Goal: Navigation & Orientation: Go to known website

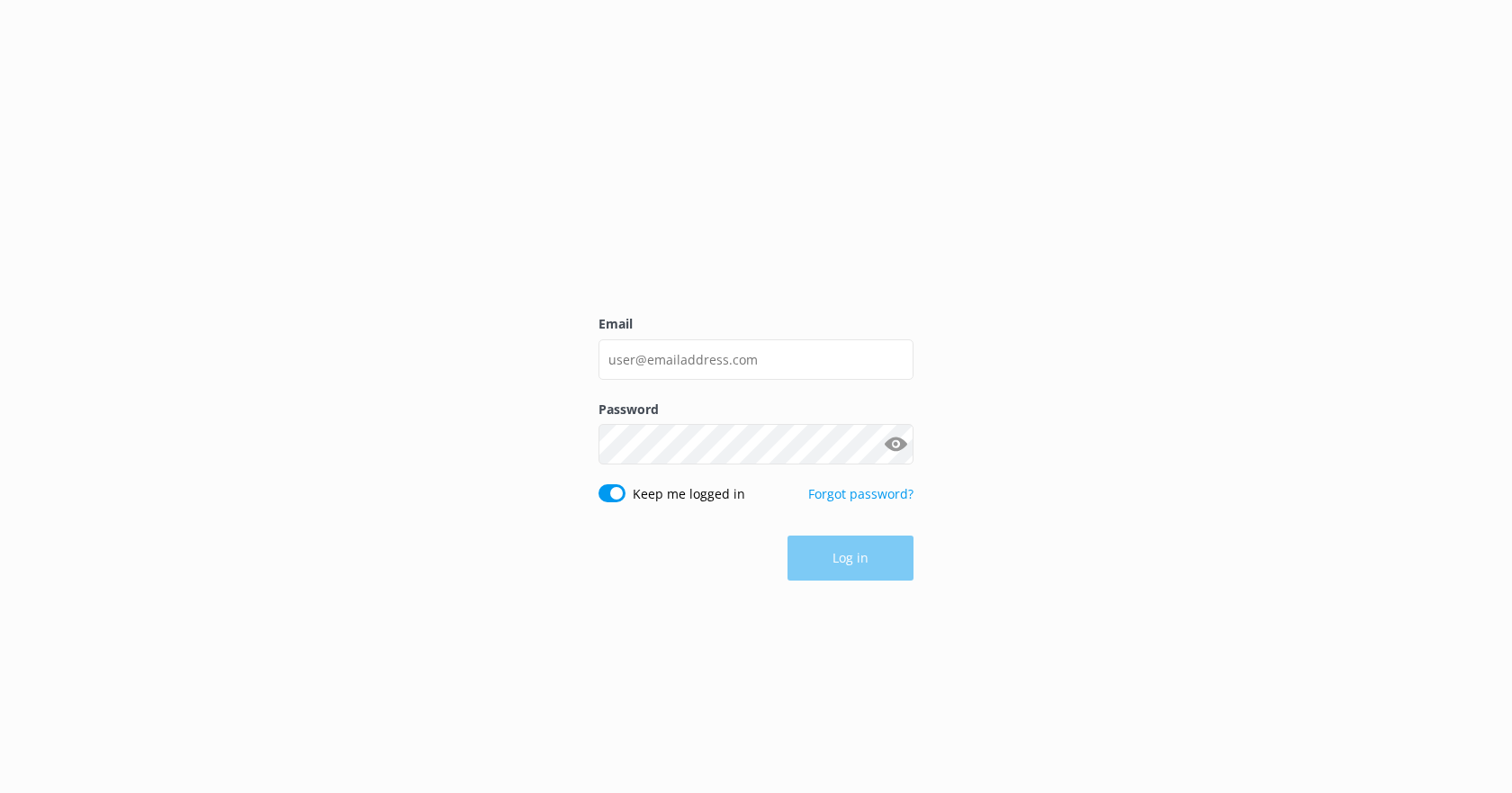
type input "[EMAIL_ADDRESS][DOMAIN_NAME]"
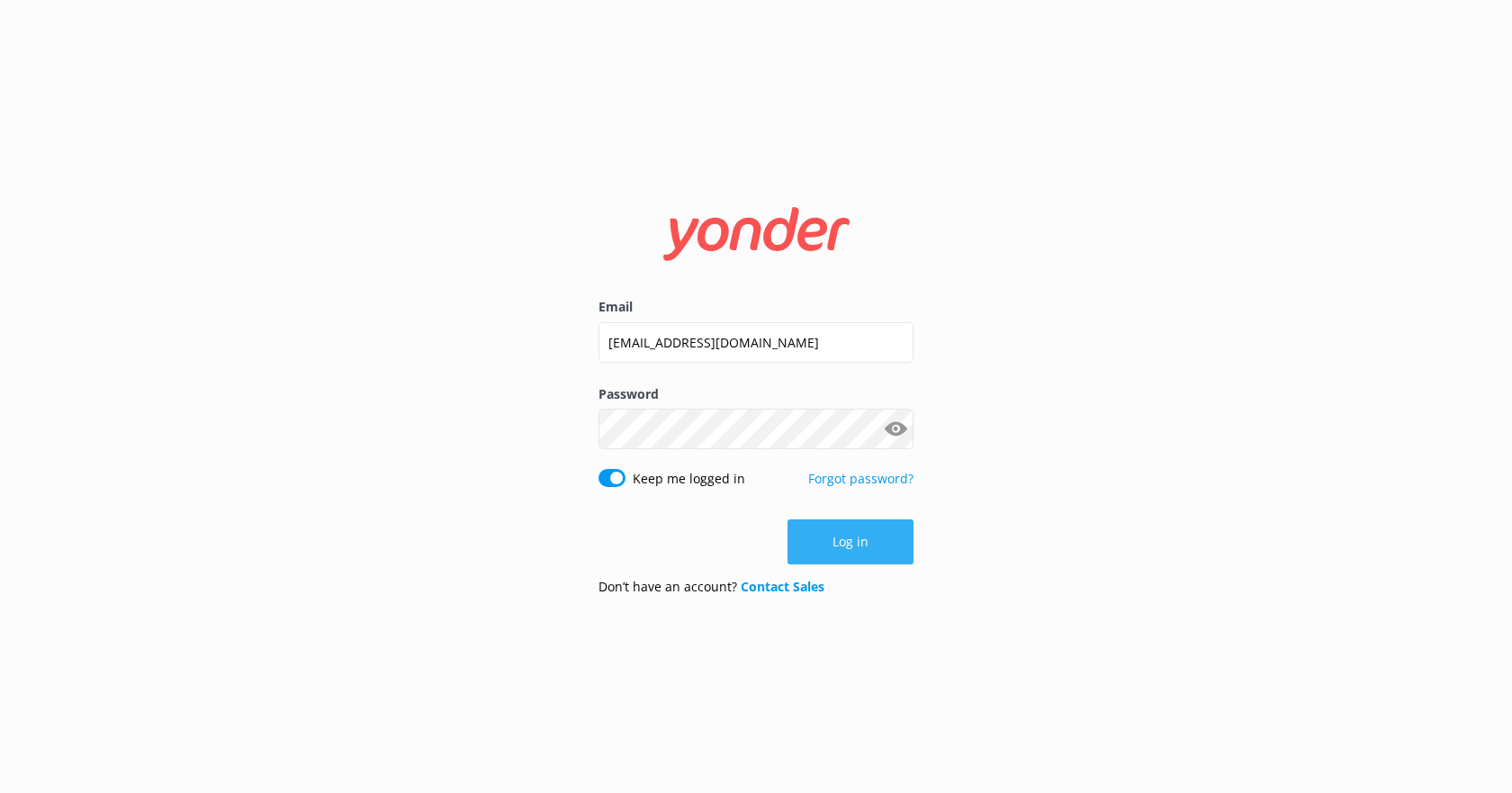
click at [871, 544] on button "Log in" at bounding box center [850, 542] width 126 height 45
